Goal: Information Seeking & Learning: Learn about a topic

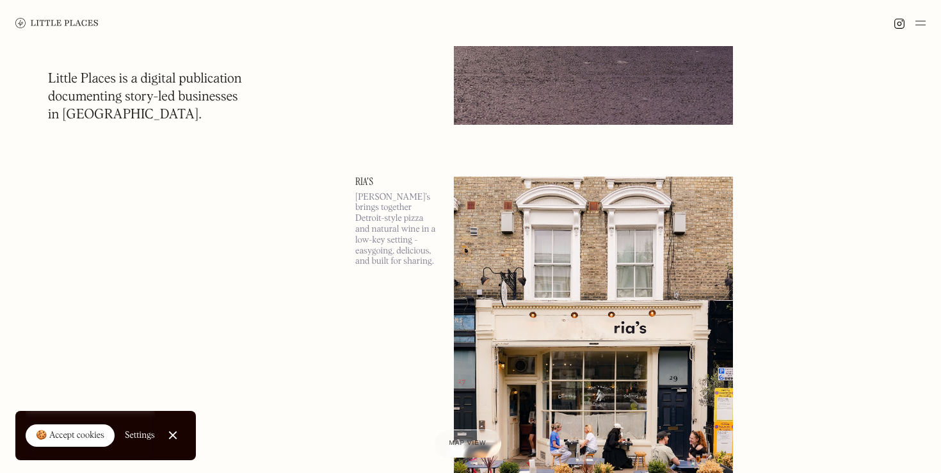
scroll to position [4582, 0]
drag, startPoint x: 351, startPoint y: 112, endPoint x: 402, endPoint y: 184, distance: 87.8
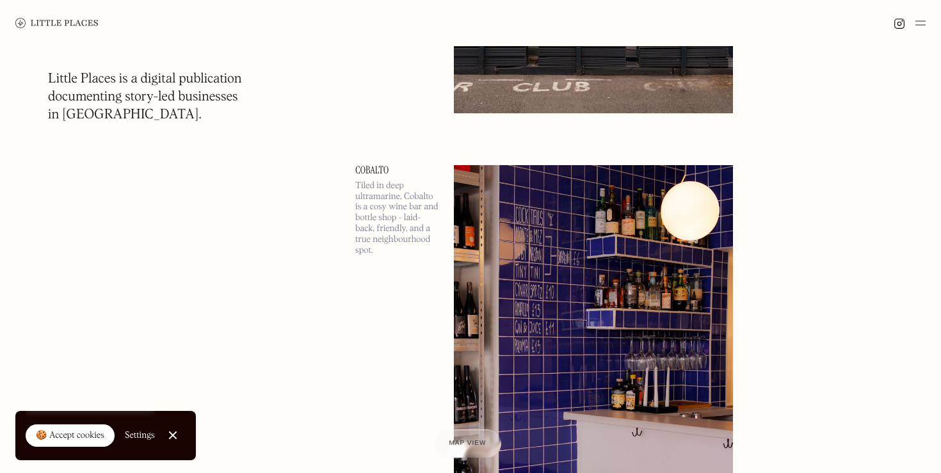
scroll to position [5047, 0]
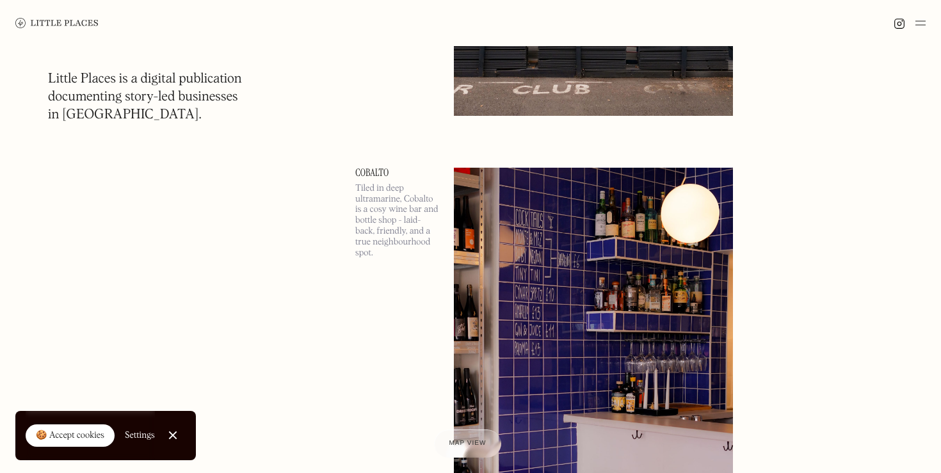
drag, startPoint x: 364, startPoint y: 110, endPoint x: 423, endPoint y: 197, distance: 105.2
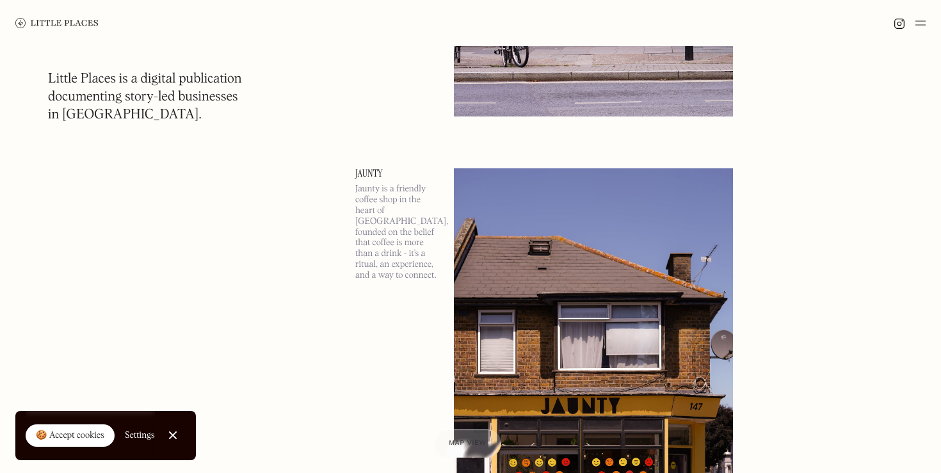
scroll to position [6433, 0]
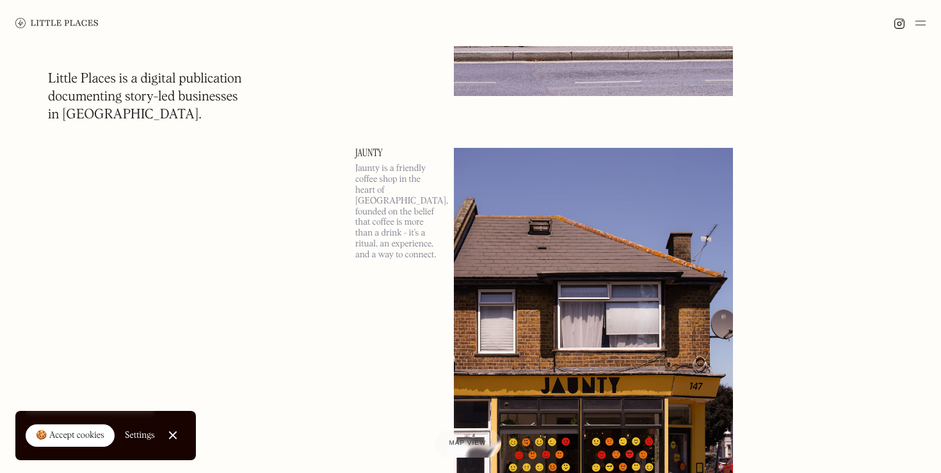
drag, startPoint x: 359, startPoint y: 85, endPoint x: 391, endPoint y: 142, distance: 65.7
drag, startPoint x: 340, startPoint y: 142, endPoint x: 408, endPoint y: 216, distance: 100.6
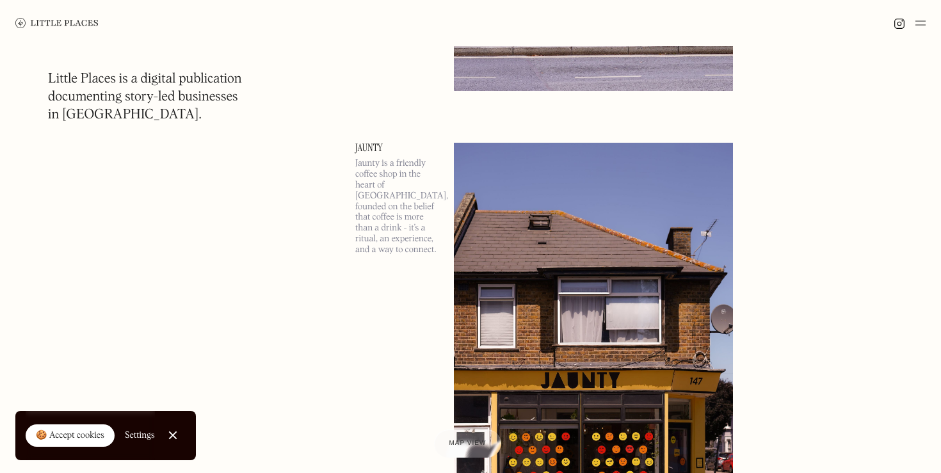
scroll to position [6442, 0]
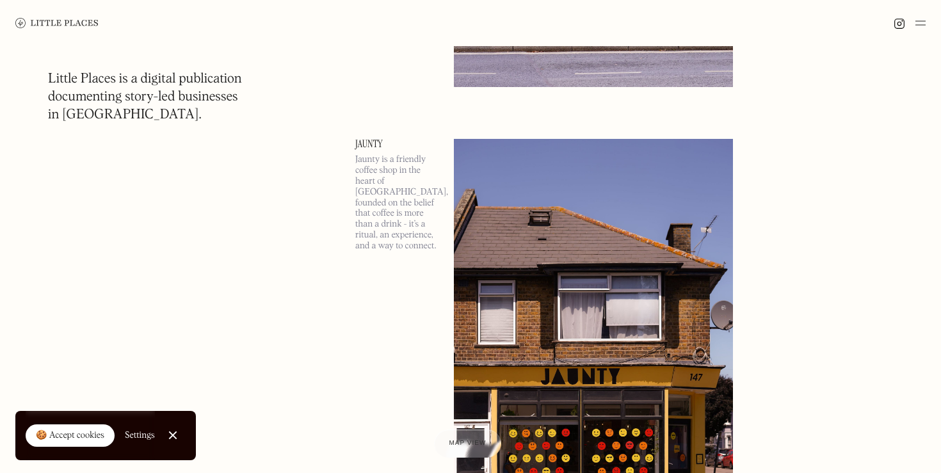
drag, startPoint x: 359, startPoint y: 93, endPoint x: 404, endPoint y: 108, distance: 47.4
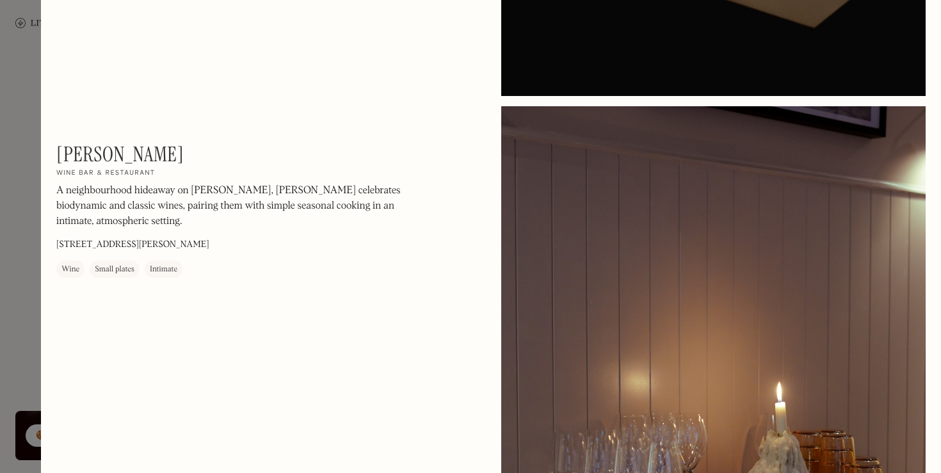
scroll to position [563, 0]
